Goal: Transaction & Acquisition: Purchase product/service

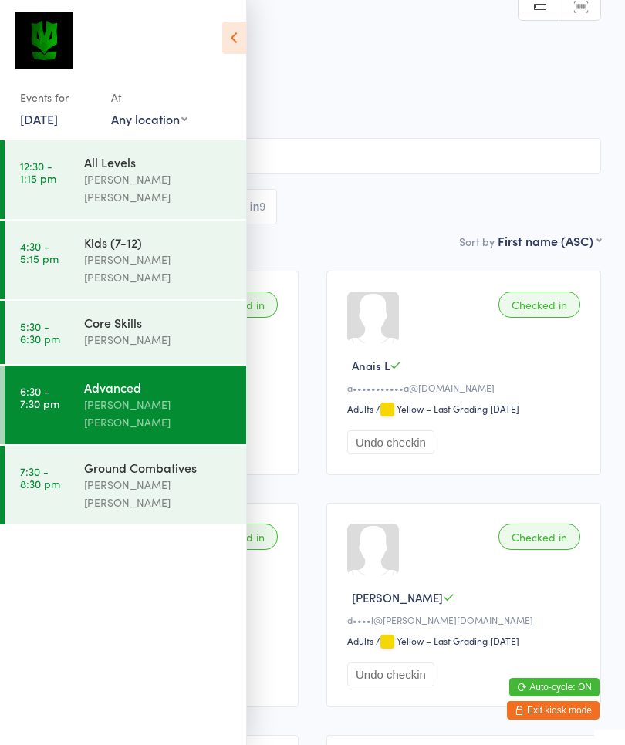
click at [133, 476] on div "[PERSON_NAME] [PERSON_NAME]" at bounding box center [158, 493] width 149 height 35
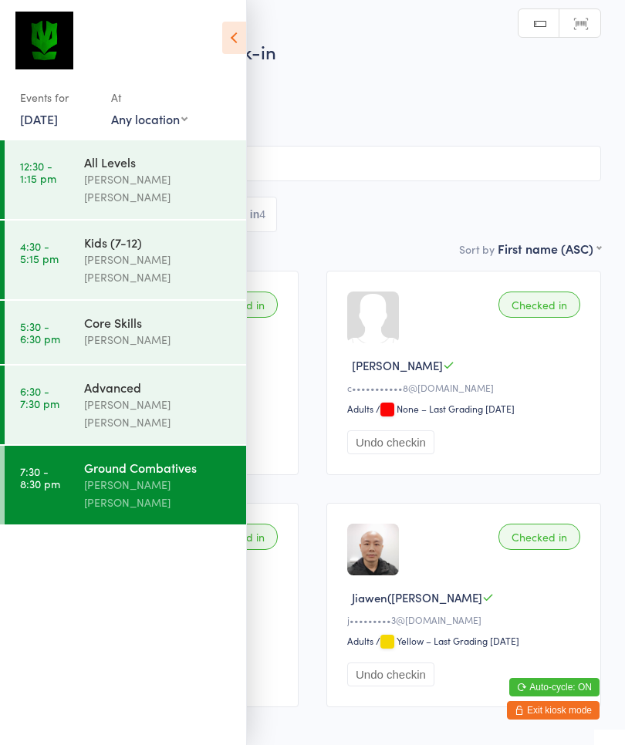
click at [231, 47] on icon at bounding box center [234, 38] width 24 height 32
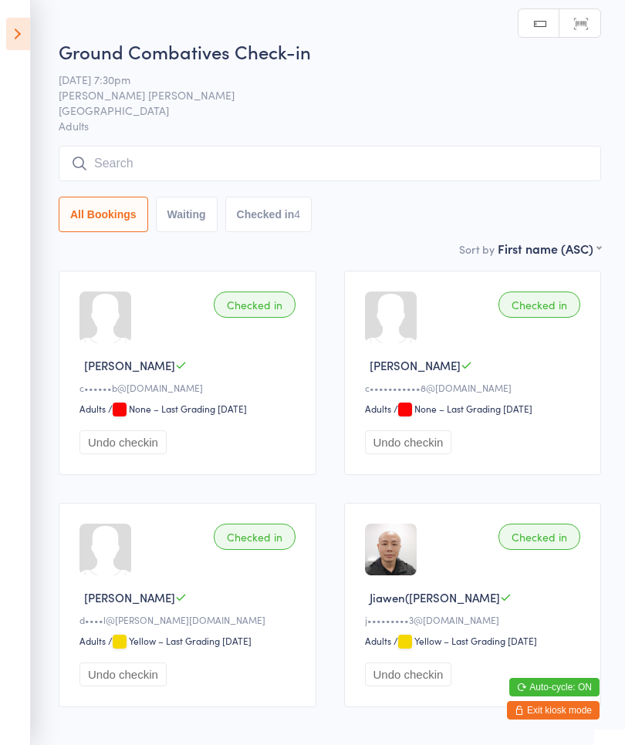
click at [101, 170] on input "search" at bounding box center [330, 163] width 542 height 35
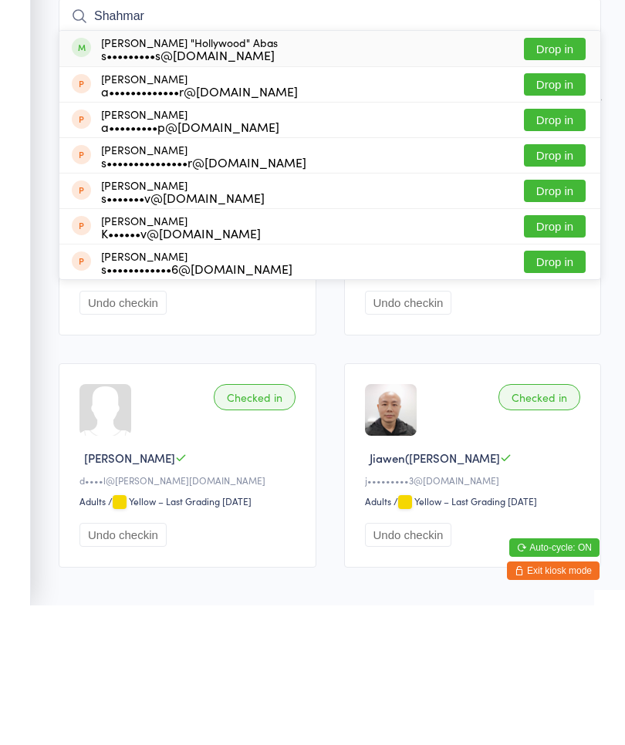
type input "Shahmar"
click at [555, 177] on button "Drop in" at bounding box center [555, 188] width 62 height 22
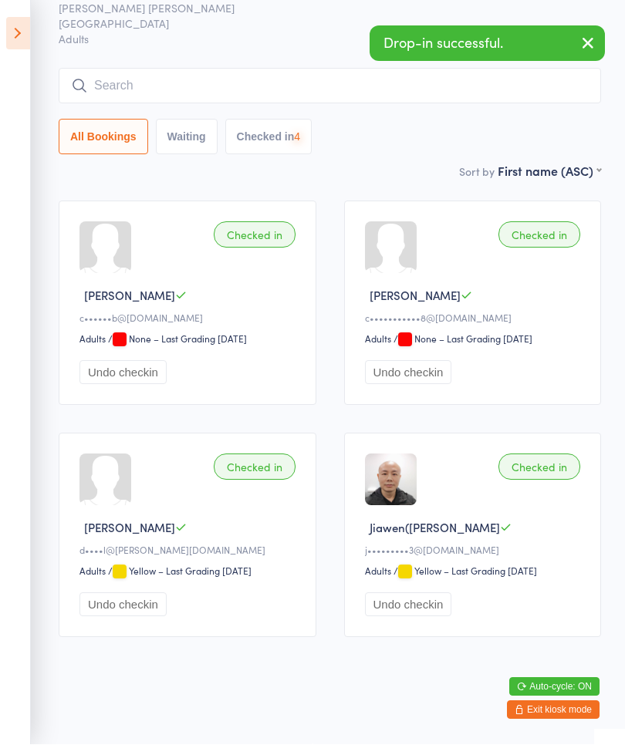
scroll to position [93, 0]
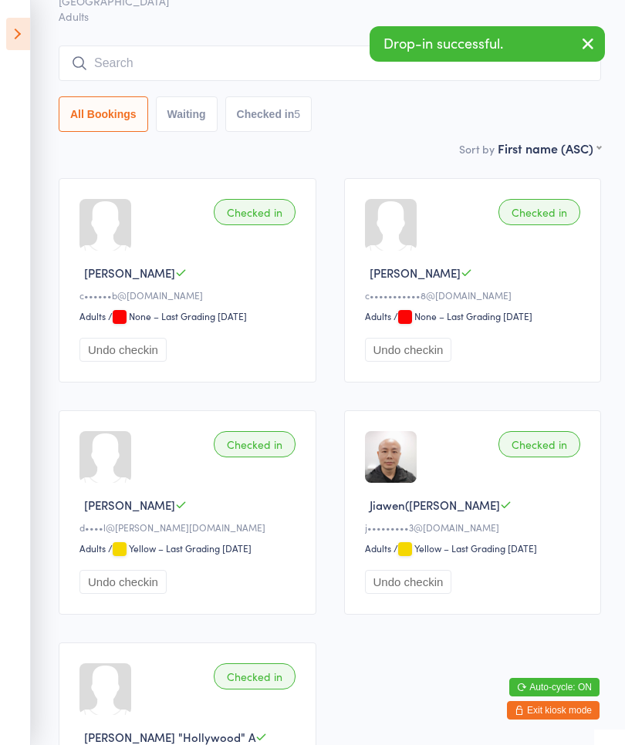
click at [585, 48] on icon "button" at bounding box center [588, 43] width 19 height 19
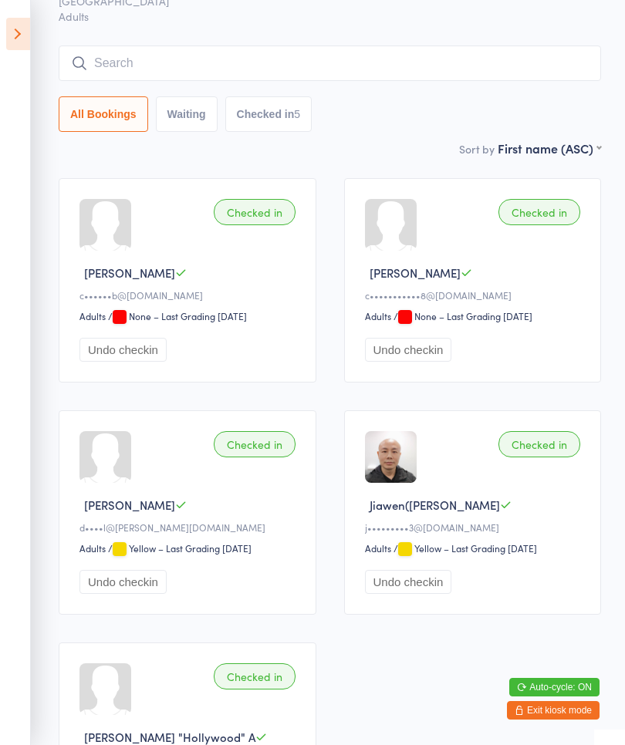
click at [558, 713] on button "Exit kiosk mode" at bounding box center [553, 710] width 93 height 19
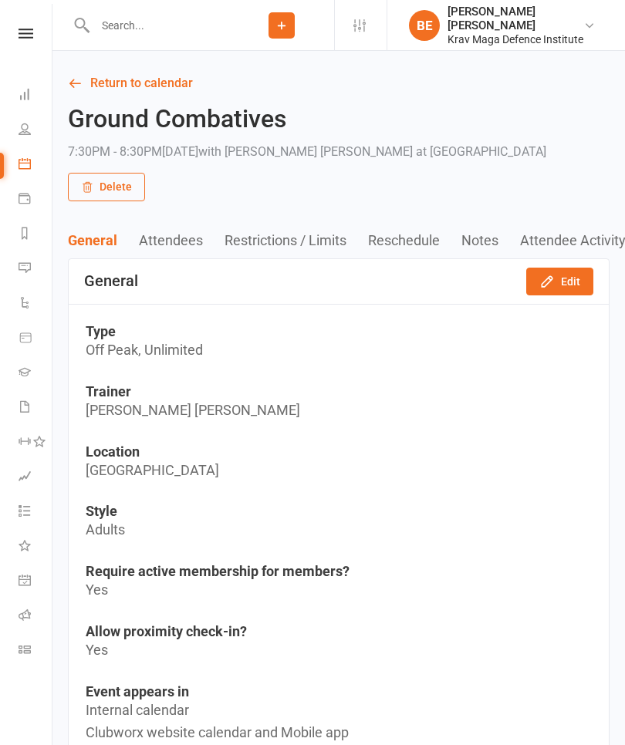
click at [105, 29] on input "text" at bounding box center [159, 26] width 139 height 22
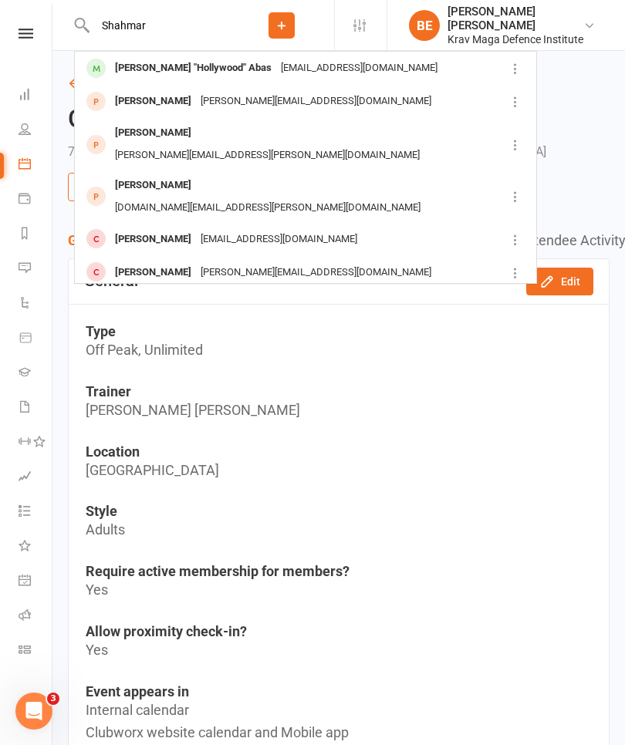
type input "Shahmar"
click at [14, 29] on link at bounding box center [25, 34] width 55 height 10
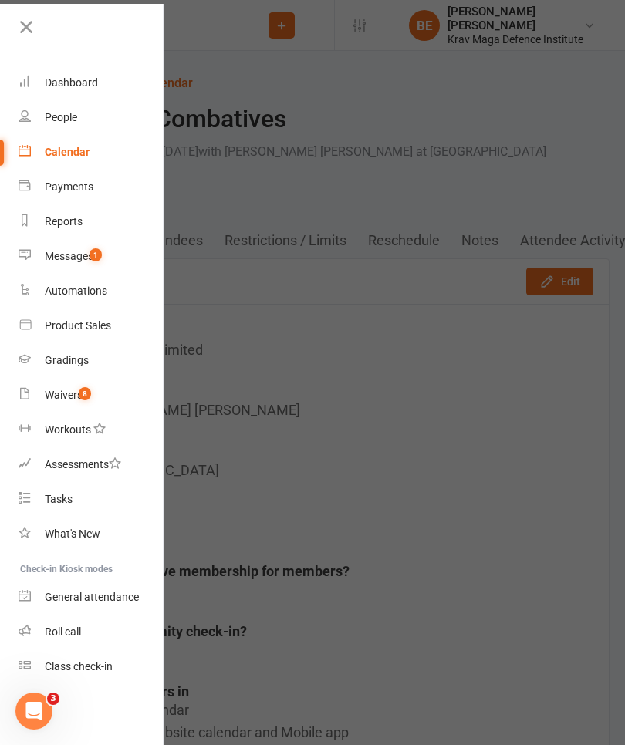
click at [49, 400] on div "Waivers" at bounding box center [64, 395] width 38 height 12
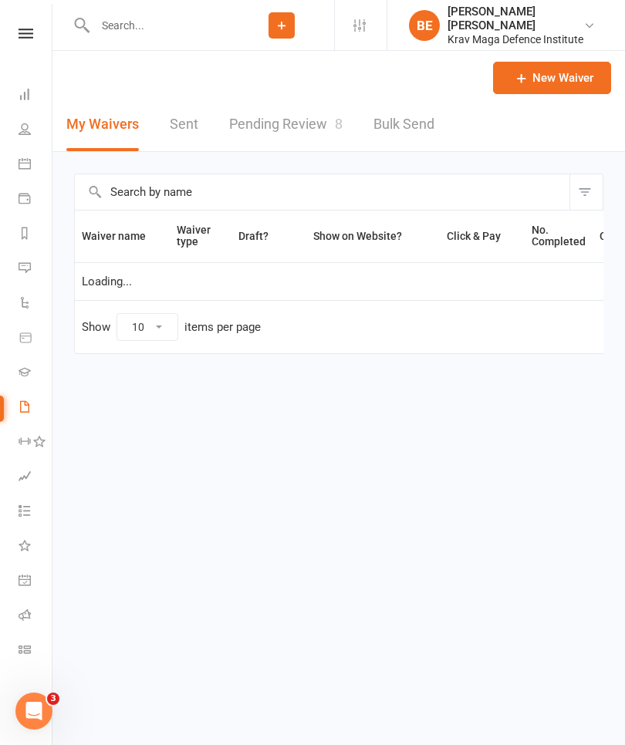
select select "25"
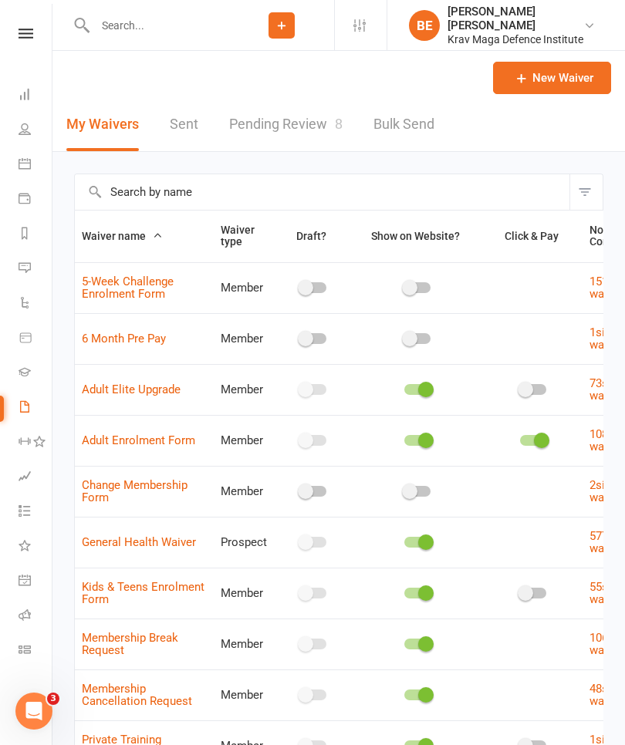
click at [259, 132] on link "Pending Review 8" at bounding box center [285, 124] width 113 height 53
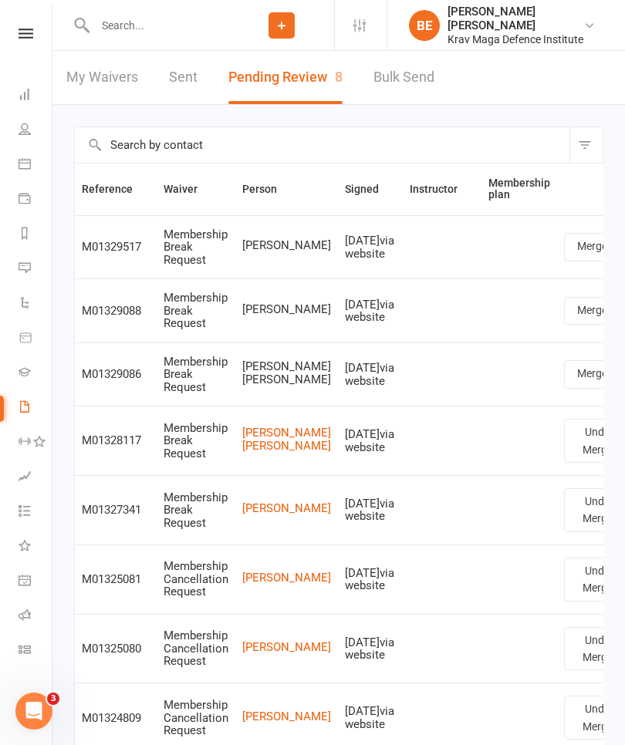
click at [29, 35] on icon at bounding box center [26, 34] width 15 height 10
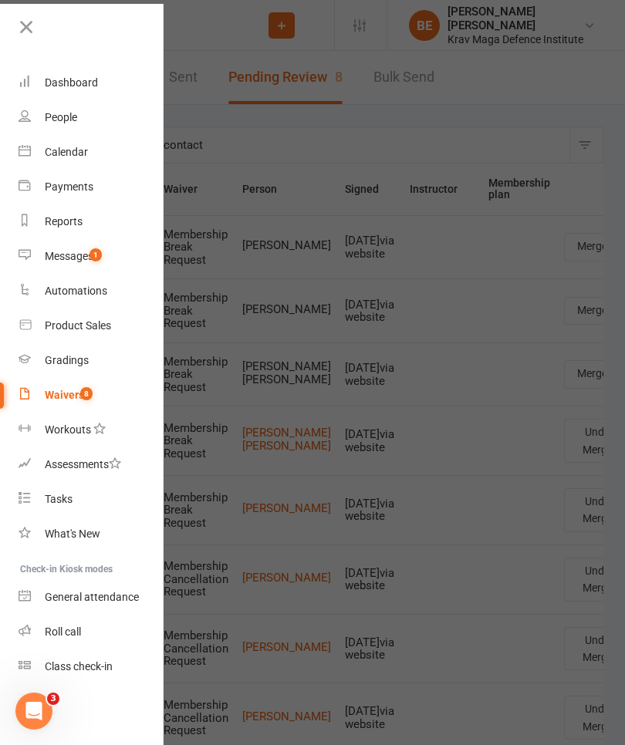
click at [53, 329] on div "Product Sales" at bounding box center [78, 325] width 66 height 12
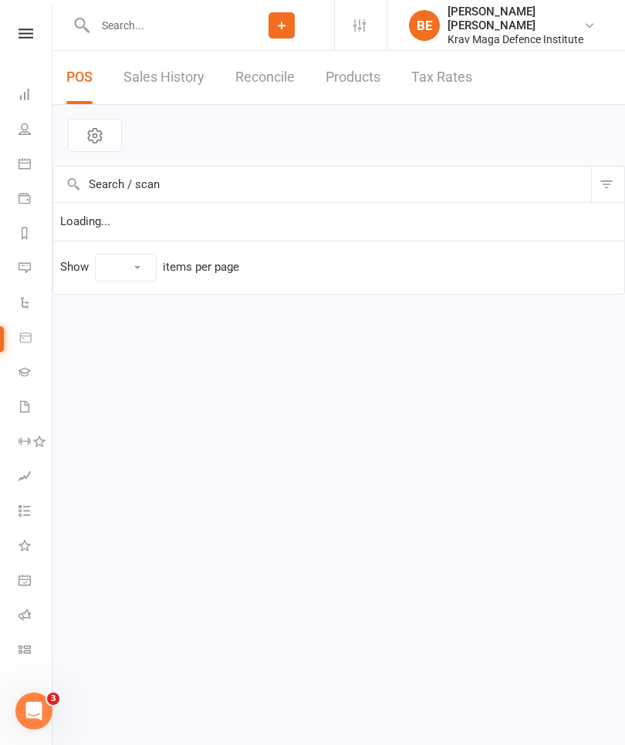
select select "100"
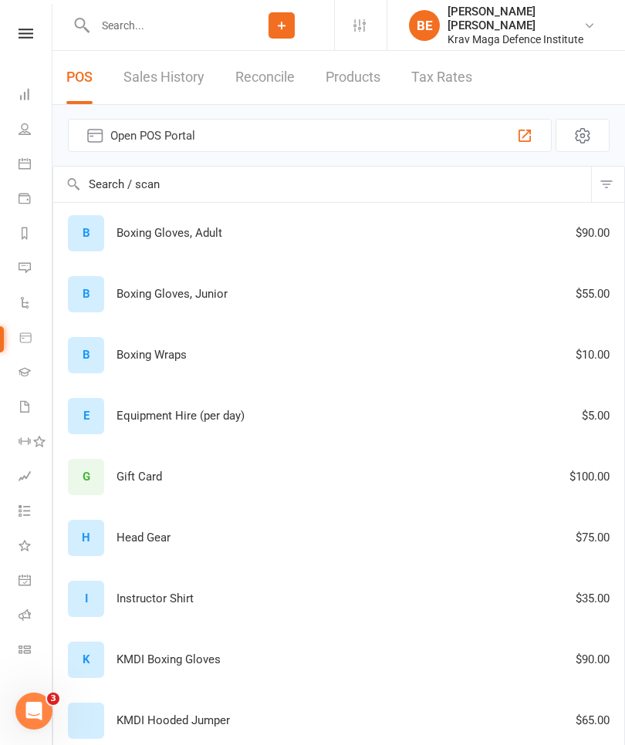
click at [120, 147] on button "Open POS Portal" at bounding box center [310, 135] width 484 height 33
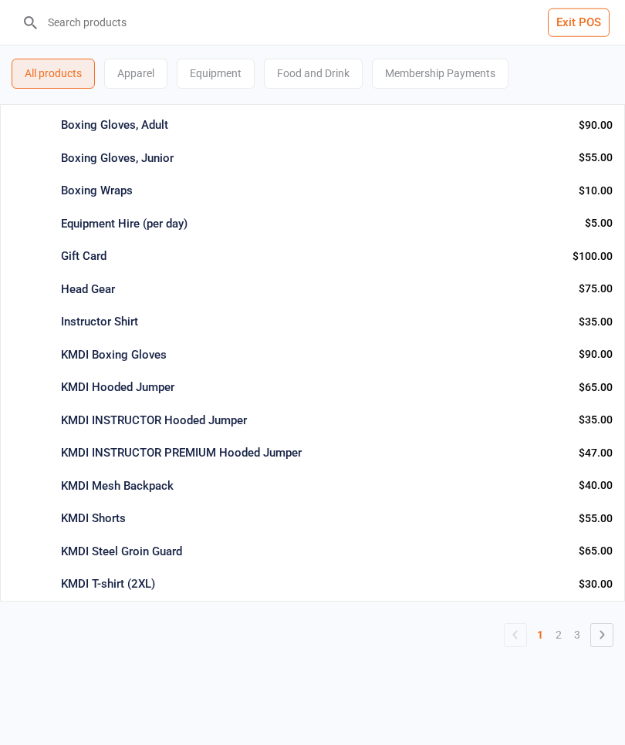
click at [604, 626] on icon at bounding box center [601, 635] width 19 height 19
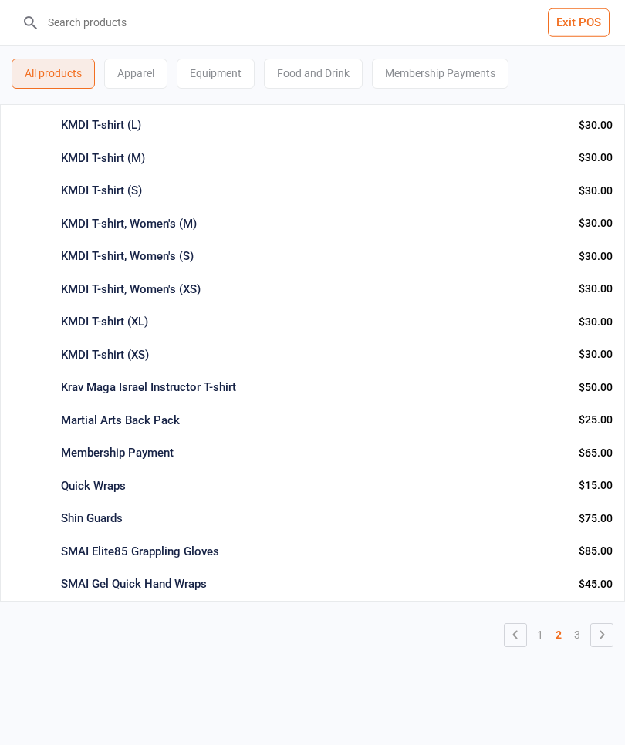
click at [92, 132] on div "KMDI T-shirt (L)" at bounding box center [313, 125] width 505 height 18
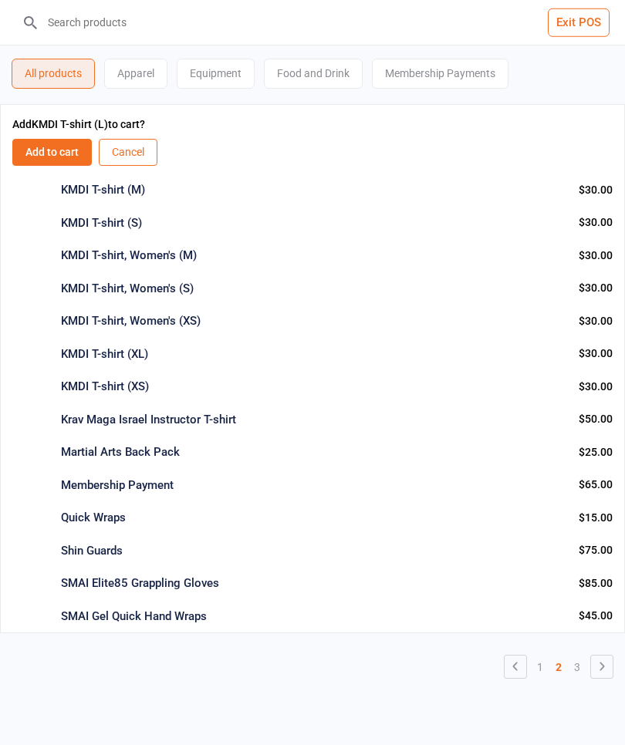
click at [125, 155] on button "Cancel" at bounding box center [128, 152] width 59 height 27
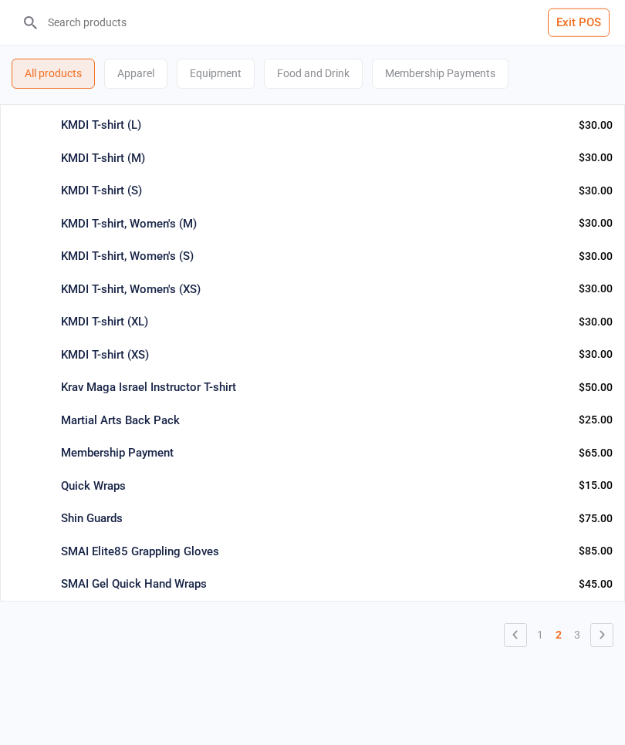
click at [90, 166] on div "KMDI T-shirt (M) Apparel Info Qty: -7 $30.00 Add to cart : $30.00" at bounding box center [312, 158] width 625 height 33
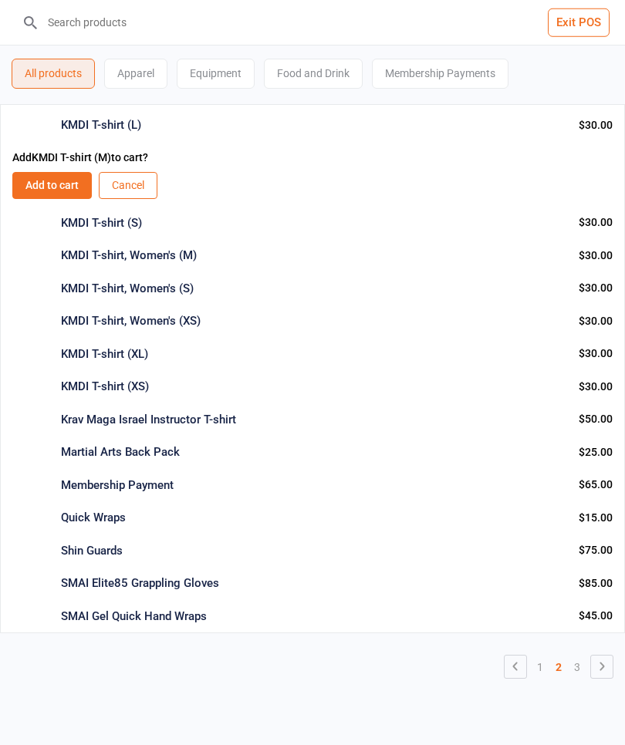
click at [52, 191] on button "Add to cart" at bounding box center [51, 185] width 79 height 27
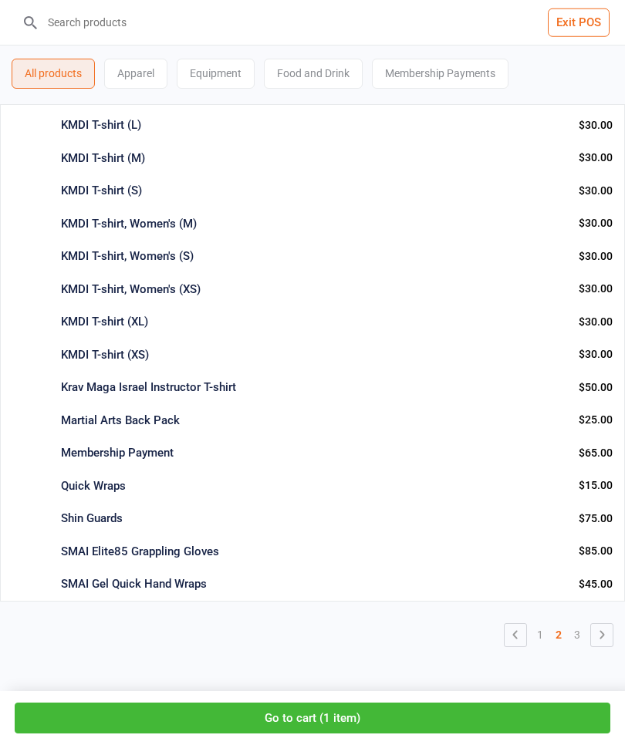
click at [356, 730] on button "Go to cart ( 1 item )" at bounding box center [313, 719] width 596 height 32
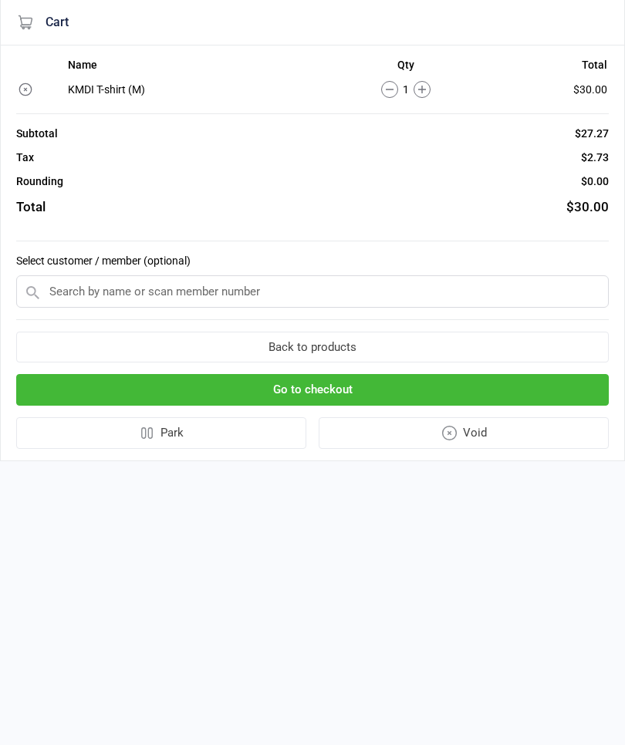
click at [422, 92] on icon at bounding box center [421, 89] width 17 height 17
click at [52, 285] on input "text" at bounding box center [312, 291] width 592 height 32
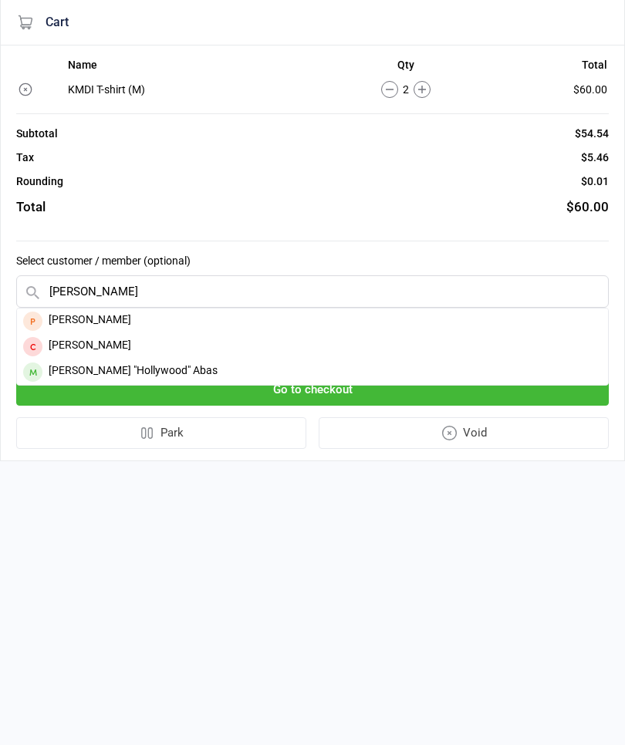
type input "[PERSON_NAME]"
click at [44, 378] on div "[PERSON_NAME] "Hollywood" Abas" at bounding box center [312, 371] width 591 height 25
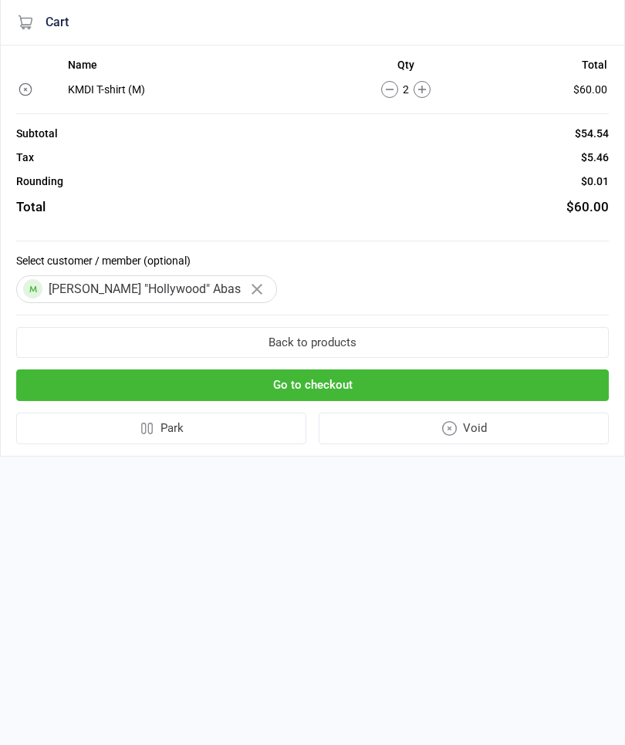
click at [332, 389] on button "Go to checkout" at bounding box center [312, 385] width 592 height 32
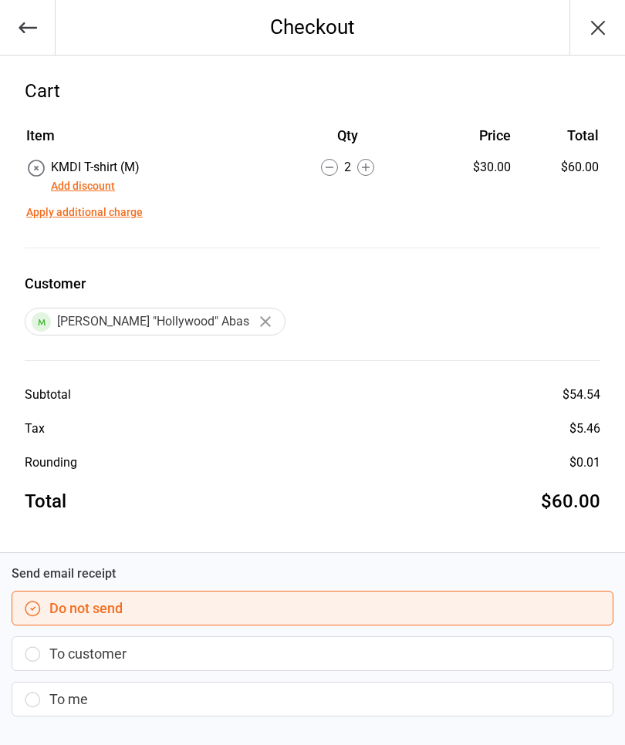
click at [76, 192] on button "Add discount" at bounding box center [83, 186] width 64 height 16
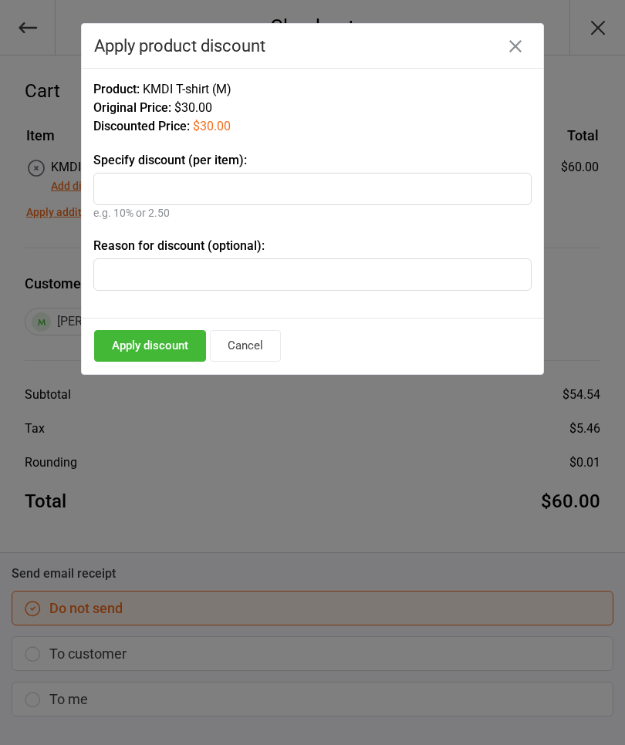
click at [114, 191] on input "text" at bounding box center [312, 189] width 438 height 32
type input "50%"
click at [116, 289] on input "text" at bounding box center [312, 274] width 438 height 32
type input "I"
type input "Staff discount"
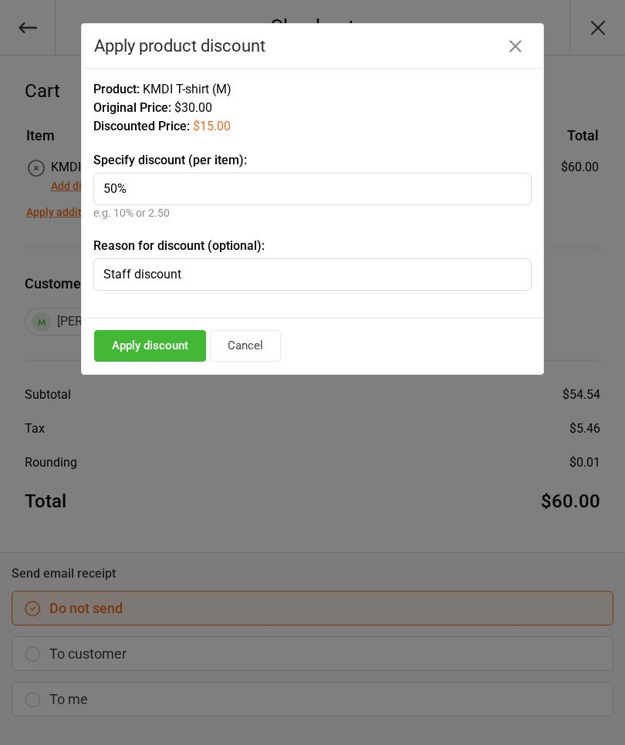
click at [134, 358] on button "Apply discount" at bounding box center [150, 346] width 112 height 32
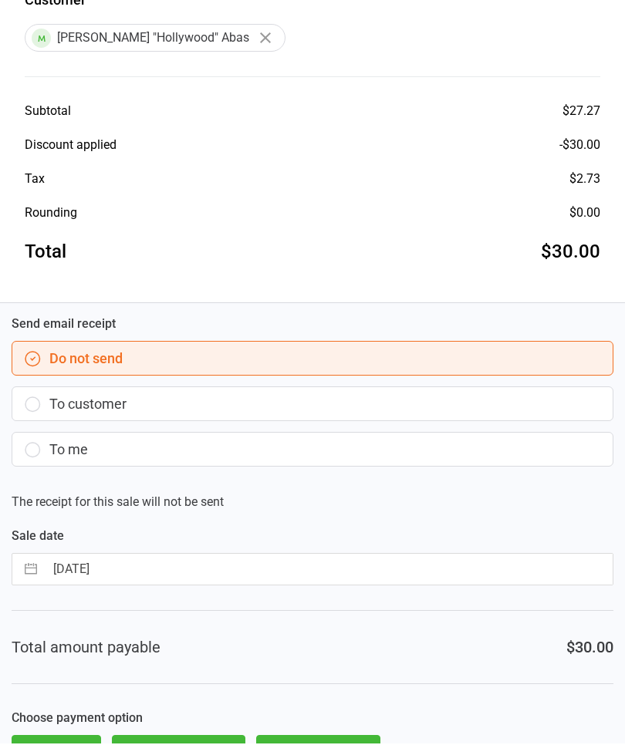
scroll to position [282, 0]
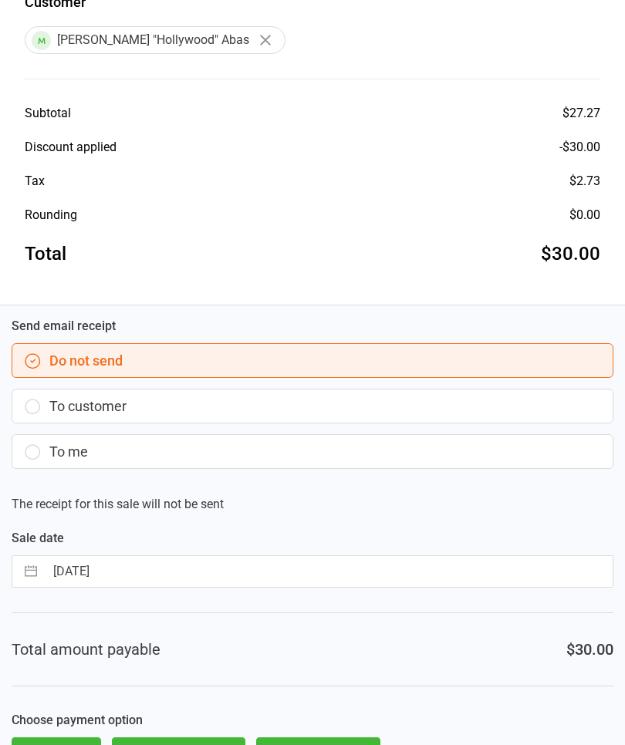
click at [60, 744] on button "Cash" at bounding box center [56, 754] width 89 height 34
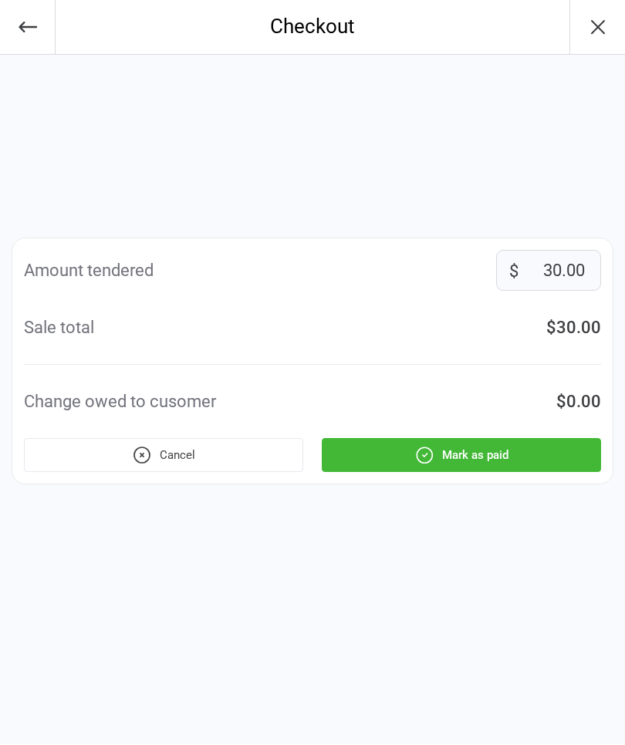
click at [491, 460] on button "Mark as paid" at bounding box center [461, 456] width 279 height 34
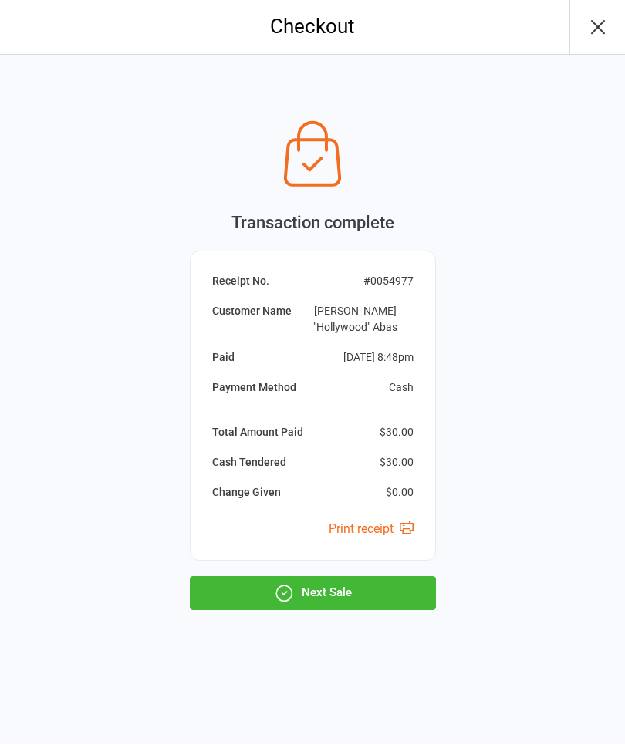
click at [335, 593] on button "Next Sale" at bounding box center [313, 594] width 246 height 34
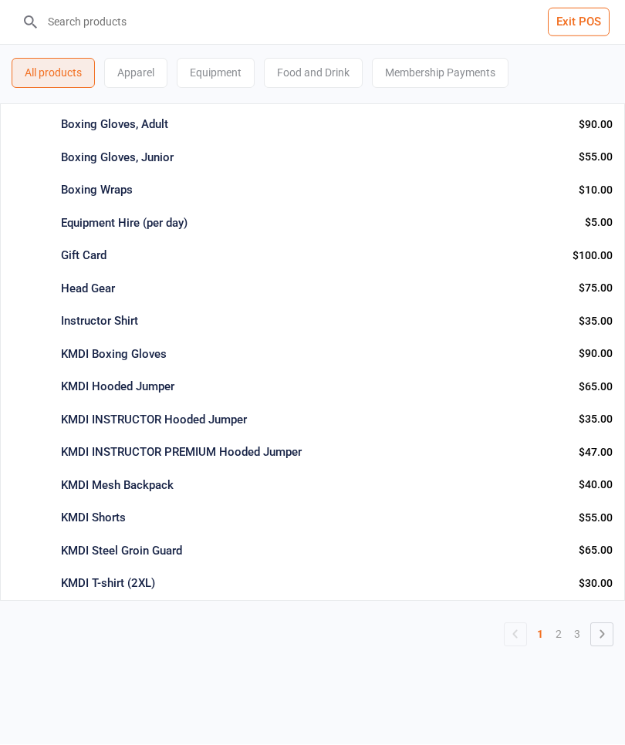
click at [574, 39] on input "search" at bounding box center [321, 22] width 563 height 45
click at [578, 32] on button "Exit POS" at bounding box center [579, 22] width 62 height 29
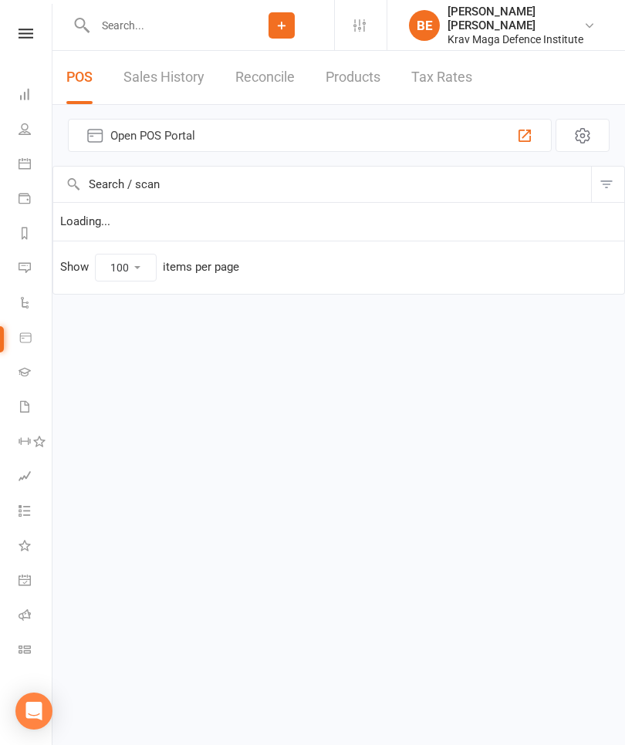
select select "100"
